Goal: Information Seeking & Learning: Learn about a topic

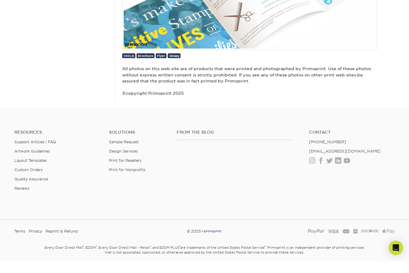
scroll to position [2066, 0]
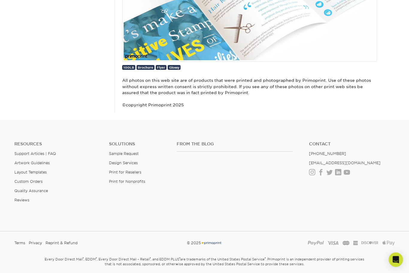
click at [50, 148] on ul "Resources Support Articles | FAQ Artwork Guidelines Layout Templates Custom Ord…" at bounding box center [57, 175] width 95 height 66
click at [49, 151] on link "Support Articles | FAQ" at bounding box center [35, 153] width 42 height 4
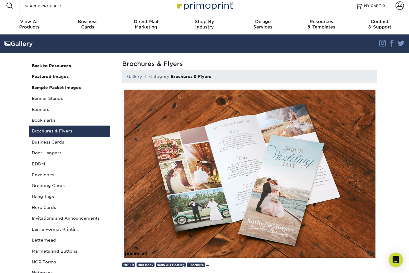
scroll to position [0, 0]
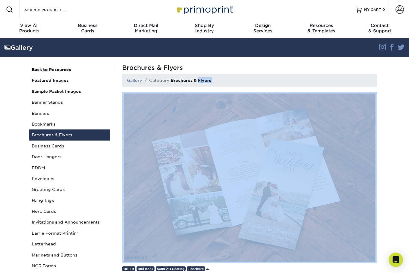
click at [31, 166] on link "EDDM" at bounding box center [69, 167] width 81 height 11
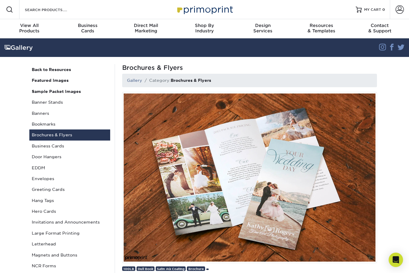
click at [35, 168] on link "EDDM" at bounding box center [69, 167] width 81 height 11
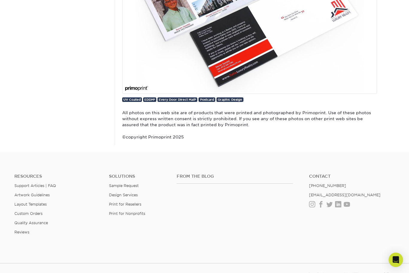
scroll to position [3154, 0]
click at [216, 174] on h4 "From the Blog" at bounding box center [235, 176] width 116 height 5
click at [213, 179] on ul "From the Blog" at bounding box center [238, 179] width 123 height 10
click at [25, 202] on link "Layout Templates" at bounding box center [30, 204] width 32 height 4
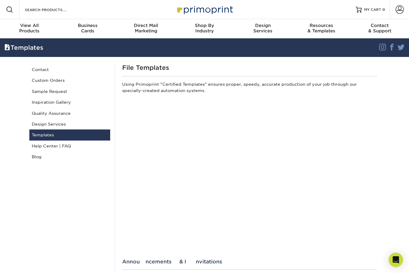
click at [80, 25] on span "Business" at bounding box center [87, 25] width 58 height 5
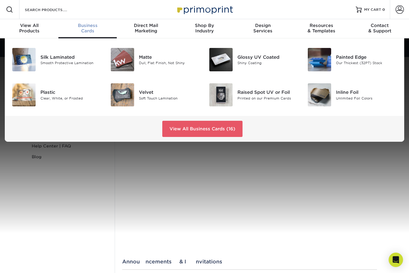
click at [25, 58] on img at bounding box center [23, 59] width 23 height 23
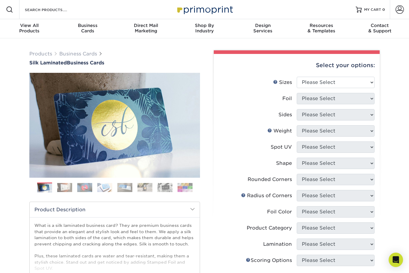
click at [380, 31] on div "Contact & Support" at bounding box center [380, 28] width 58 height 11
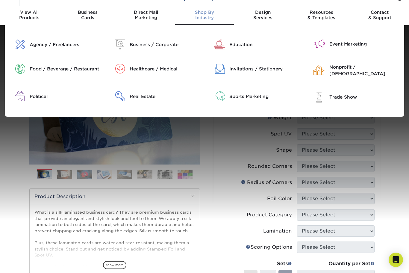
scroll to position [13, 0]
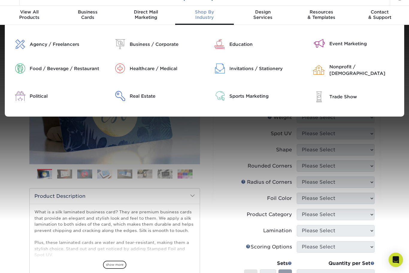
click at [271, 67] on div "Invitations / Stationery" at bounding box center [264, 68] width 70 height 7
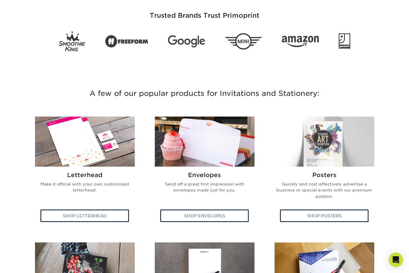
scroll to position [146, 0]
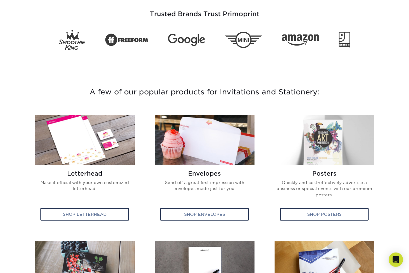
click at [116, 133] on img at bounding box center [85, 140] width 100 height 50
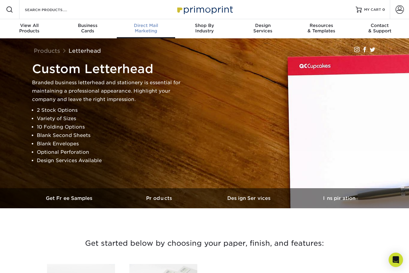
click at [154, 27] on span "Direct Mail" at bounding box center [146, 25] width 58 height 5
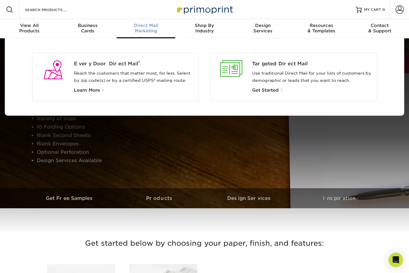
click at [275, 75] on p "Use traditional Direct Mail for your lists of customers by demographic or leads…" at bounding box center [312, 77] width 120 height 14
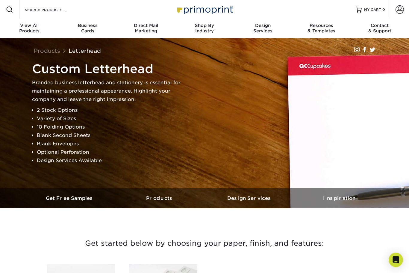
click at [374, 28] on div "Contact & Support" at bounding box center [380, 28] width 58 height 11
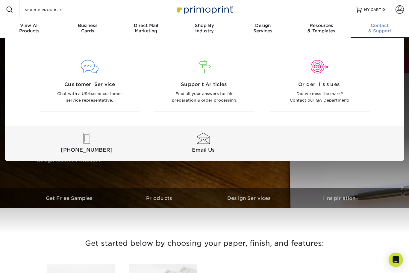
click at [99, 64] on div at bounding box center [90, 66] width 92 height 13
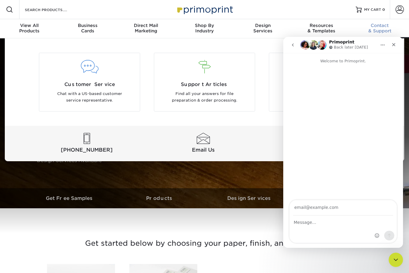
click at [204, 87] on span "Support Articles" at bounding box center [205, 84] width 92 height 7
